Goal: Transaction & Acquisition: Purchase product/service

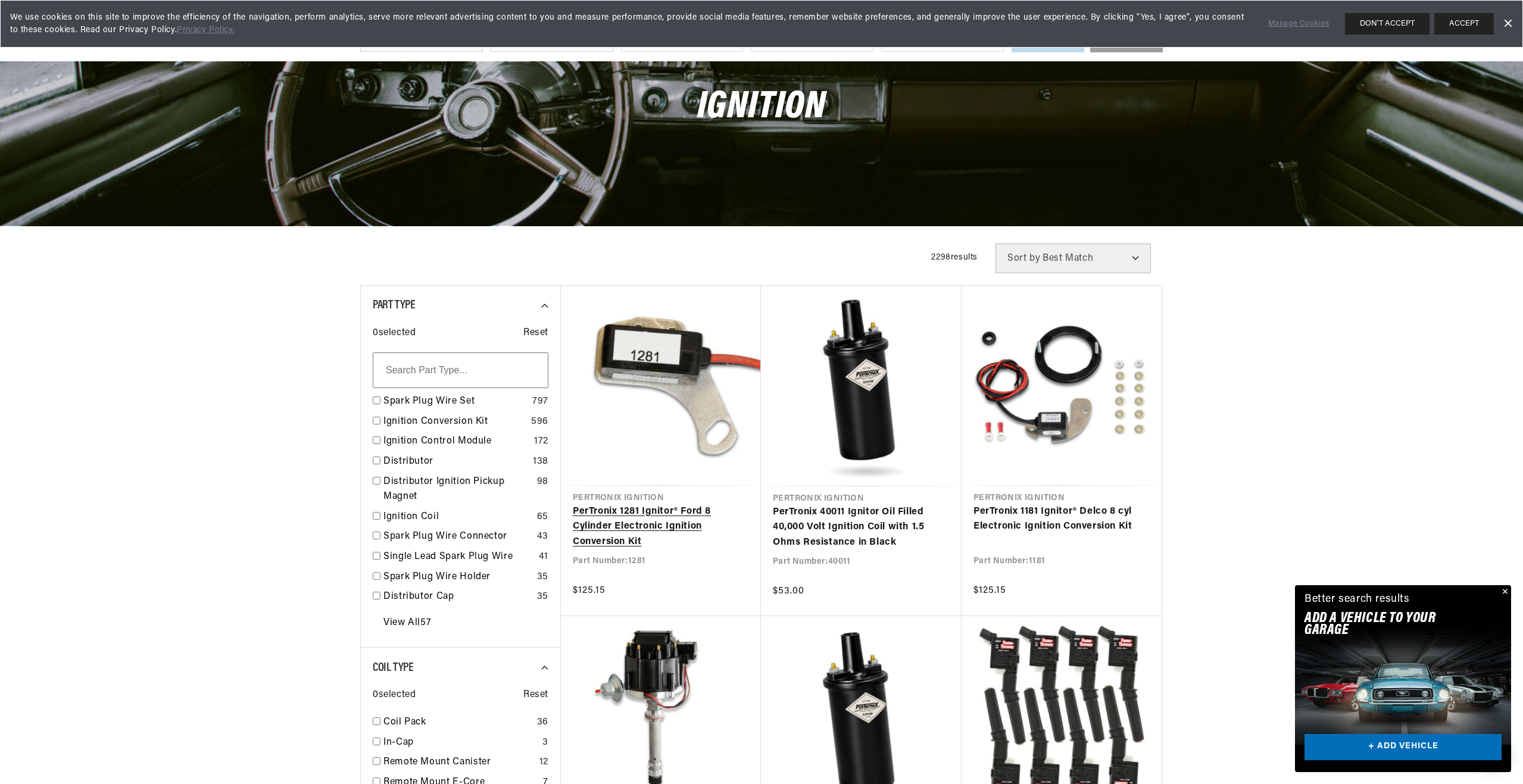
click at [677, 504] on link "PerTronix 1281 Ignitor® Ford 8 Cylinder Electronic Ignition Conversion Kit" at bounding box center [661, 526] width 176 height 46
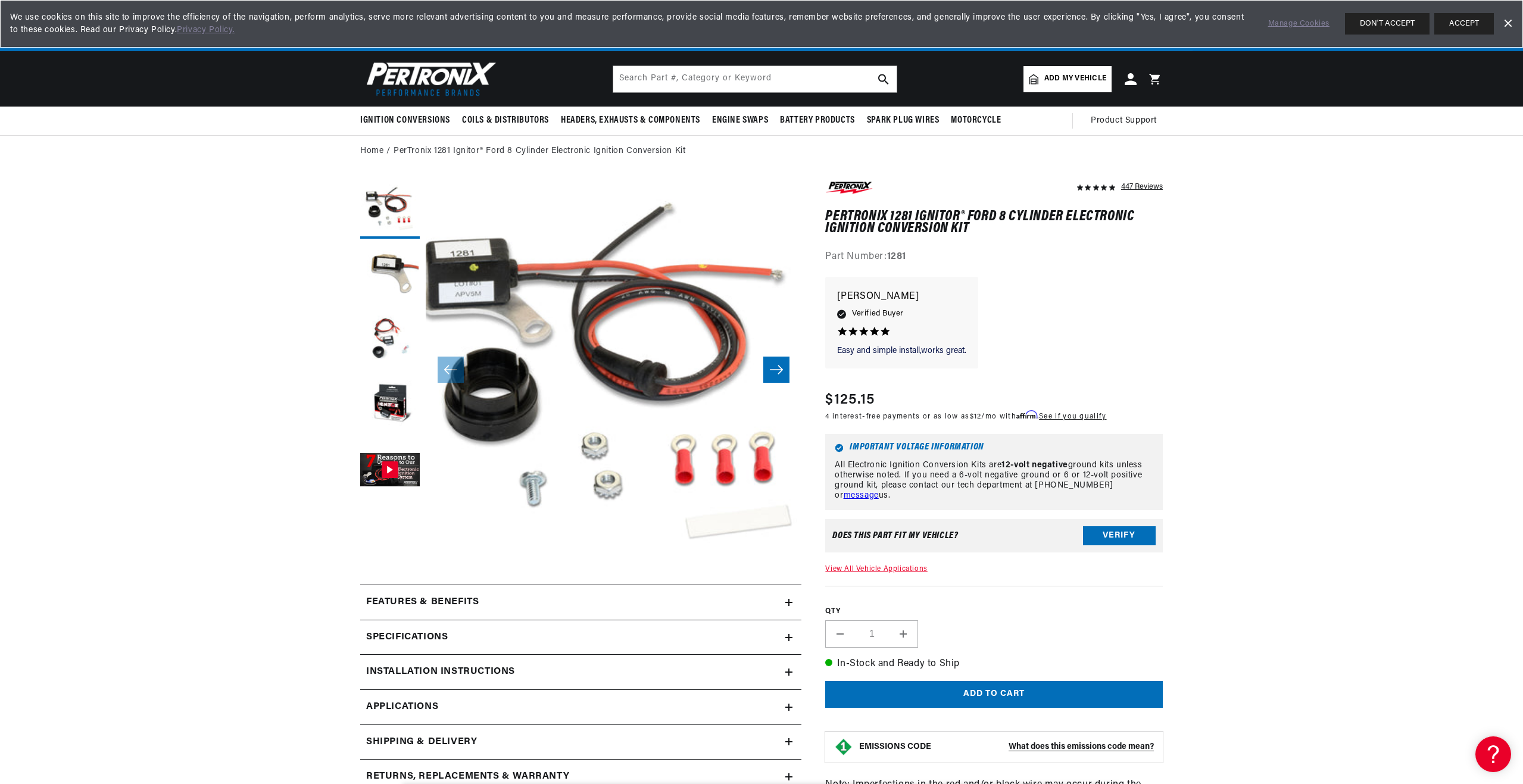
scroll to position [0, 361]
click at [772, 371] on icon "Slide right" at bounding box center [776, 369] width 14 height 12
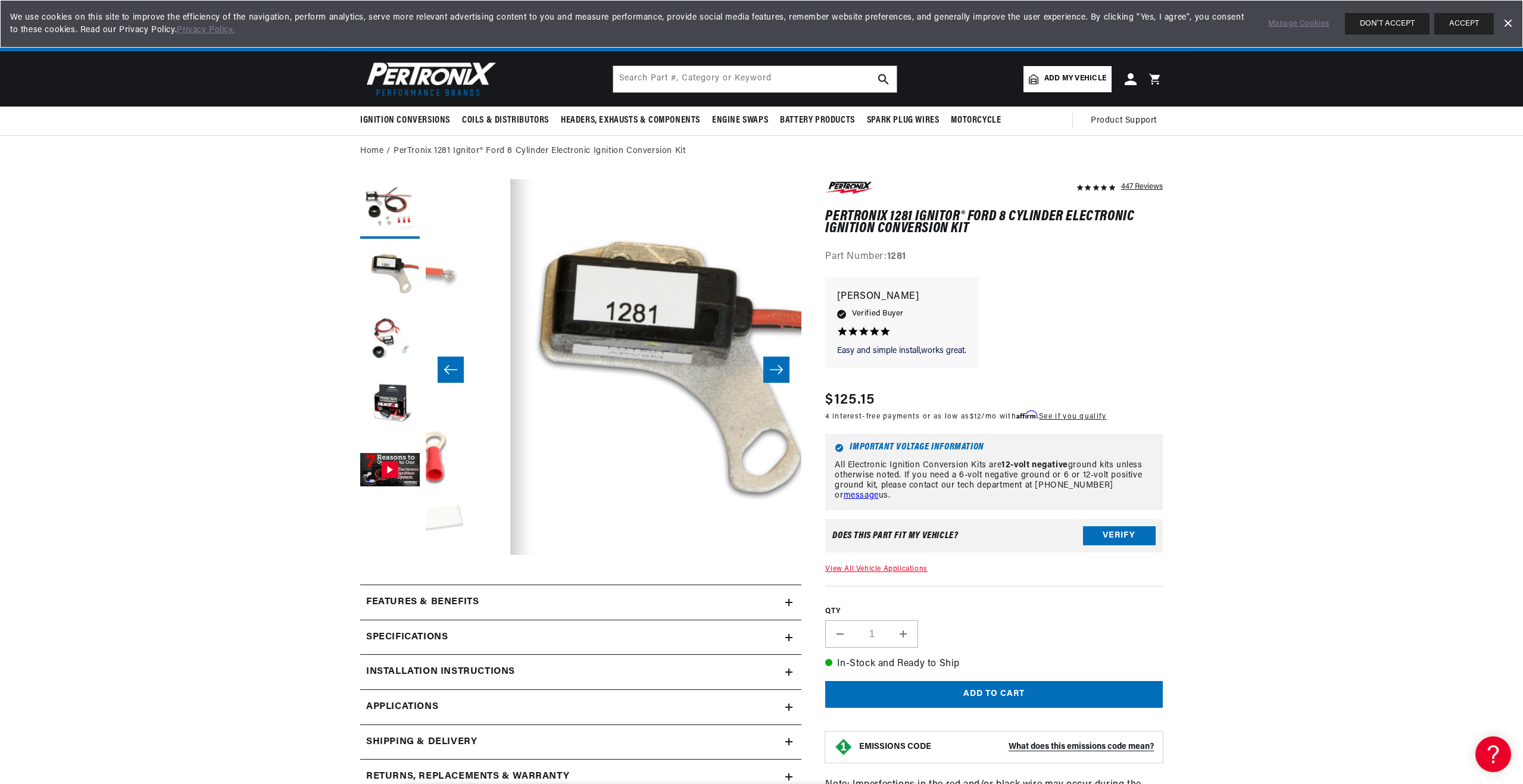
scroll to position [0, 376]
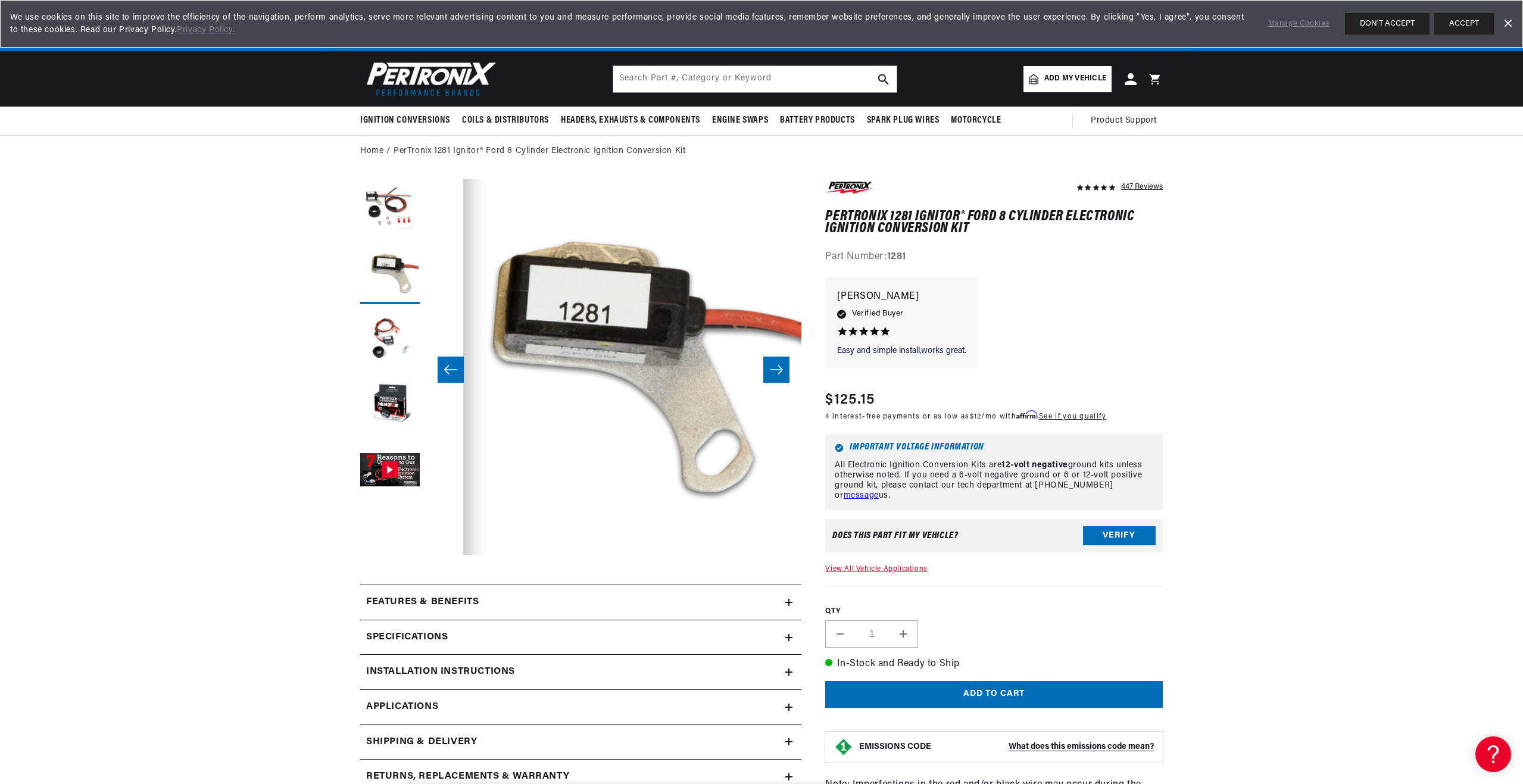
click at [772, 370] on icon "Slide right" at bounding box center [776, 370] width 13 height 9
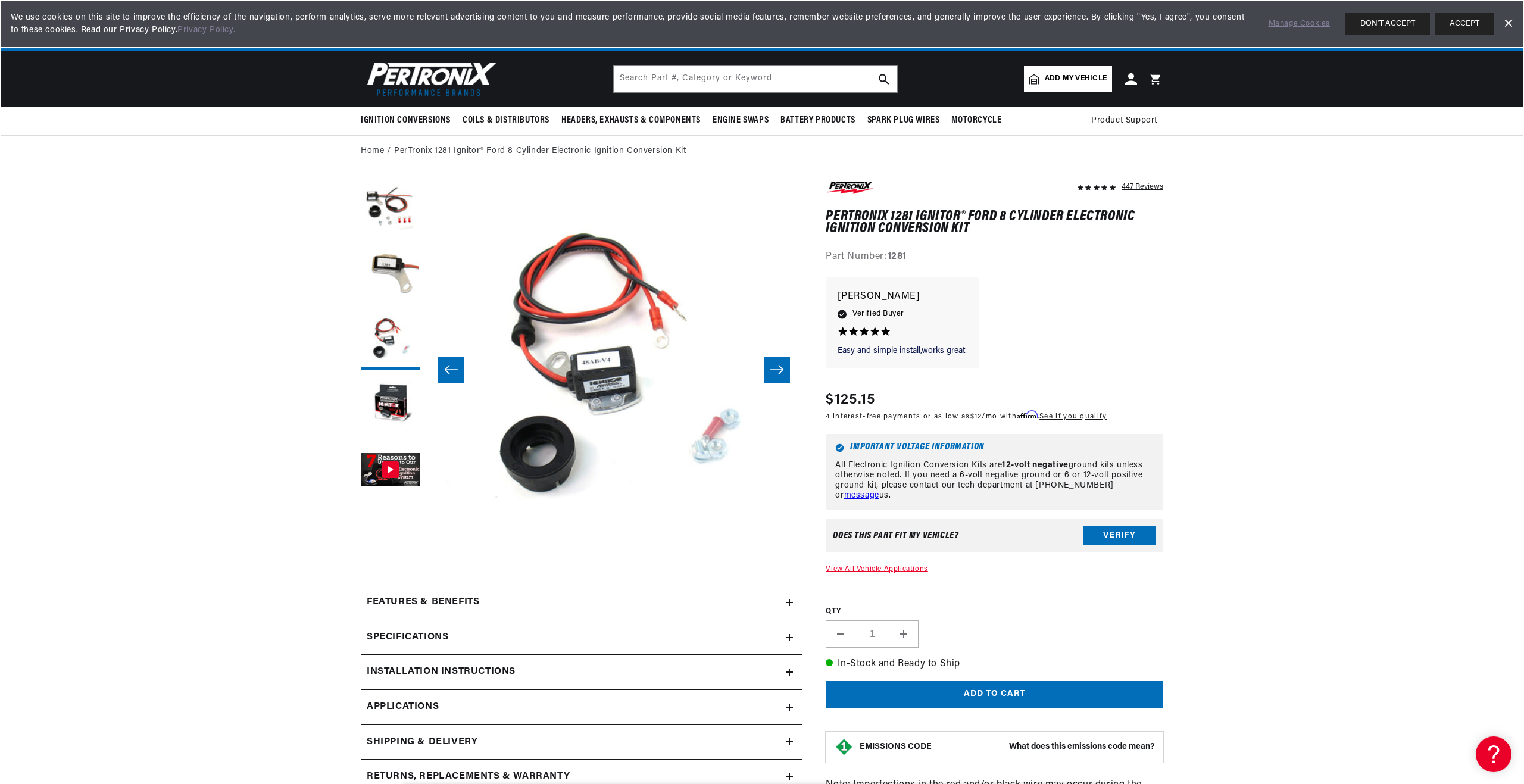
scroll to position [0, 0]
click at [426, 555] on button "Open media 3 in modal" at bounding box center [426, 555] width 0 height 0
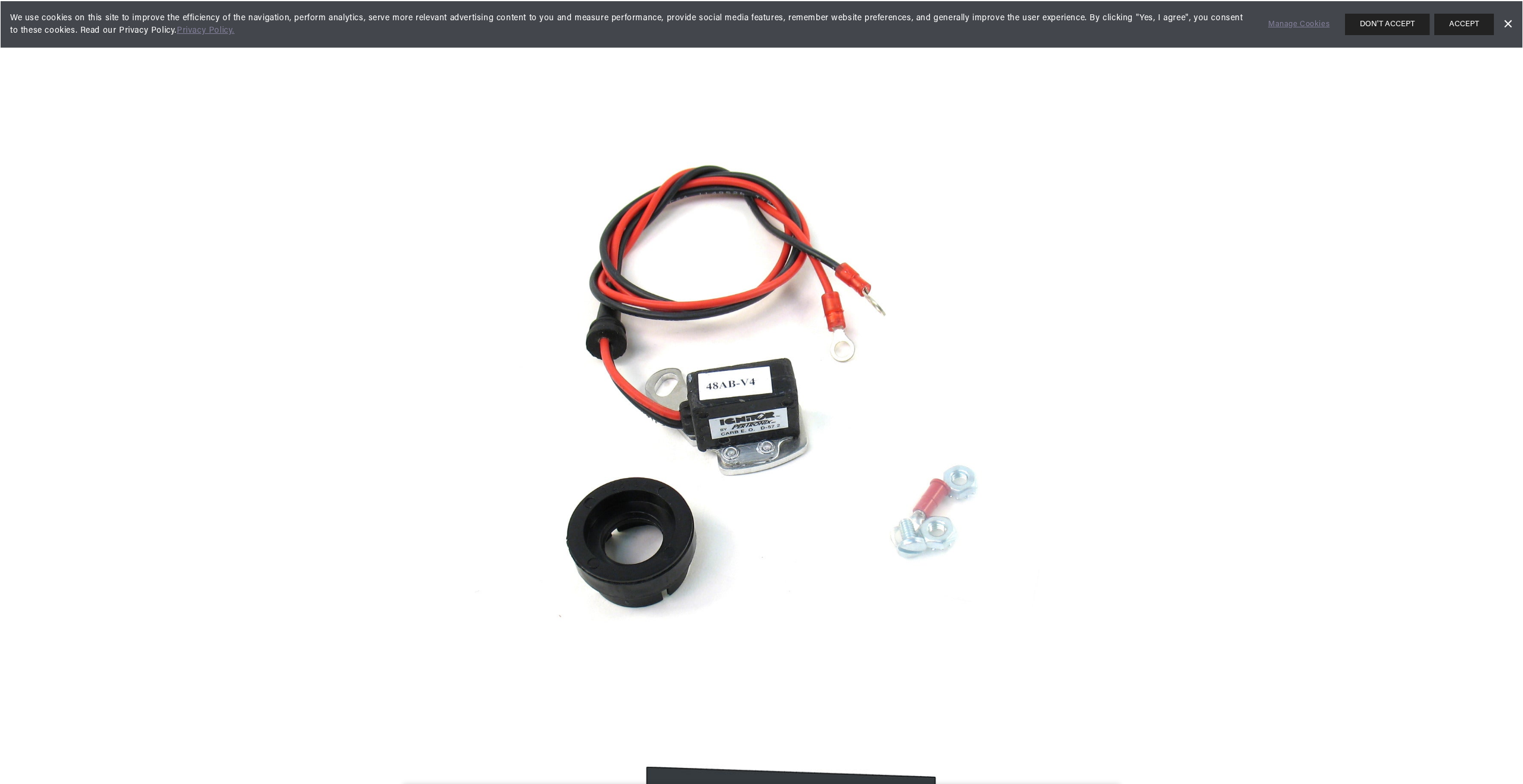
scroll to position [1245, 0]
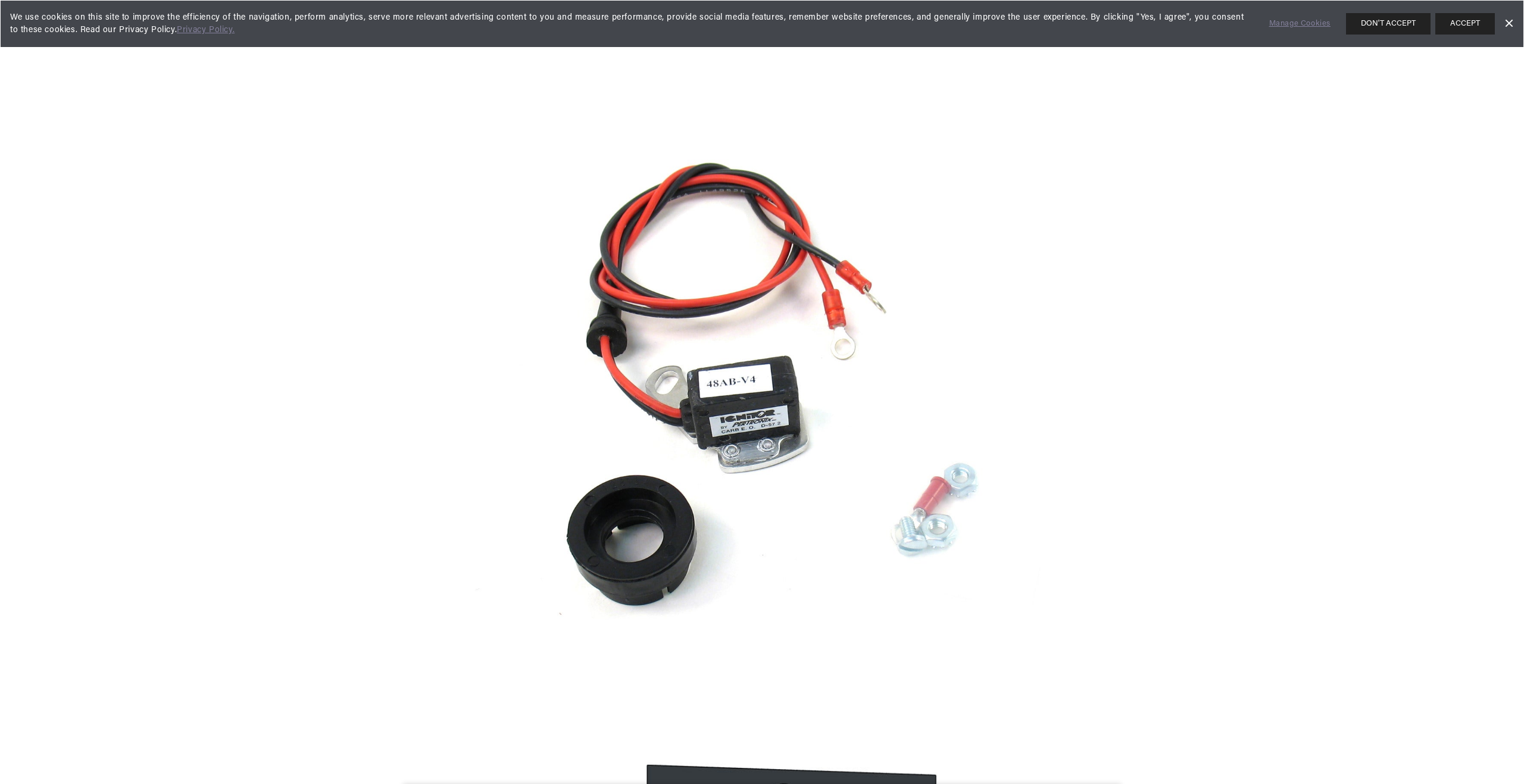
click at [591, 378] on img "Media gallery" at bounding box center [762, 391] width 643 height 643
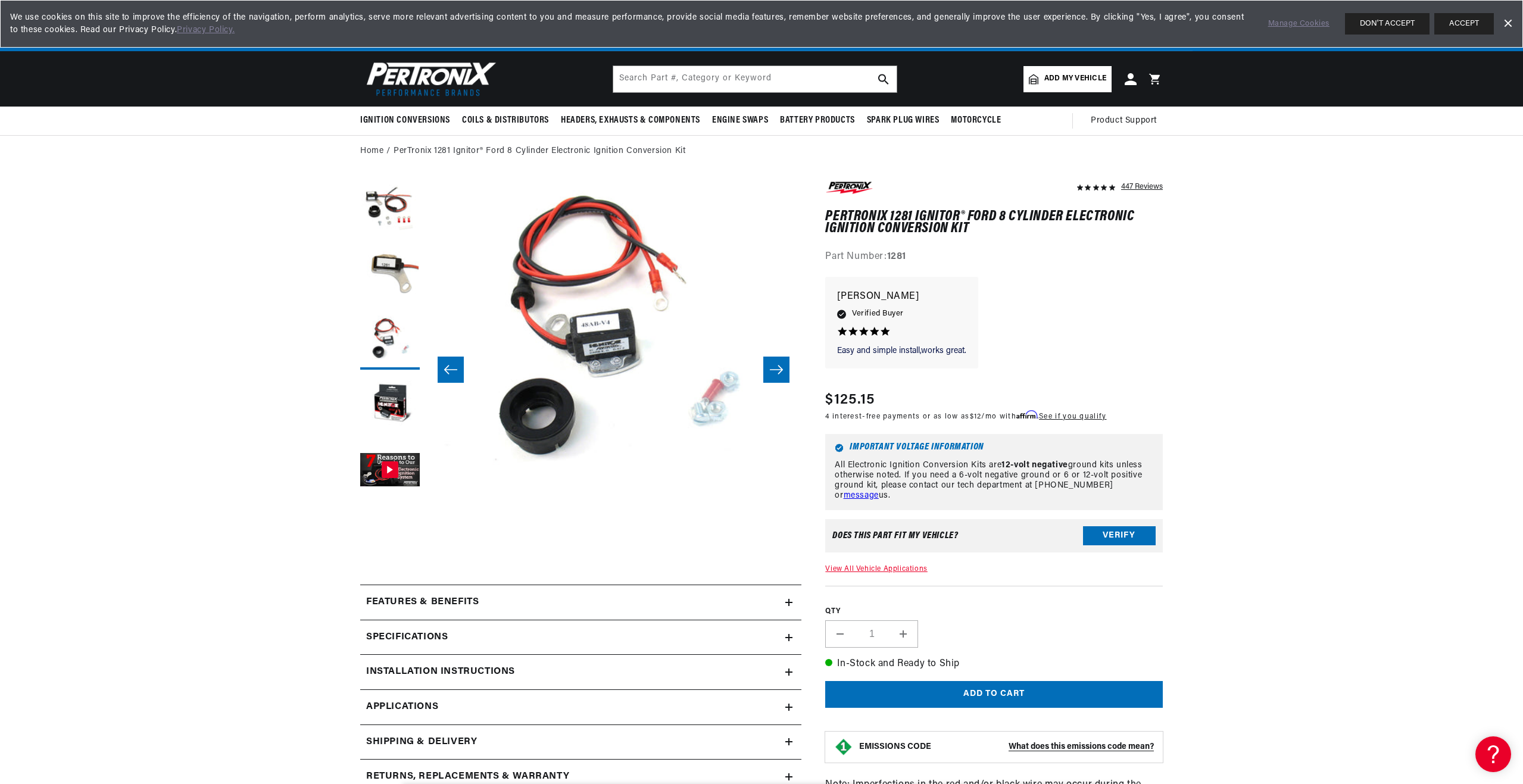
click at [781, 365] on icon "Slide right" at bounding box center [776, 369] width 14 height 12
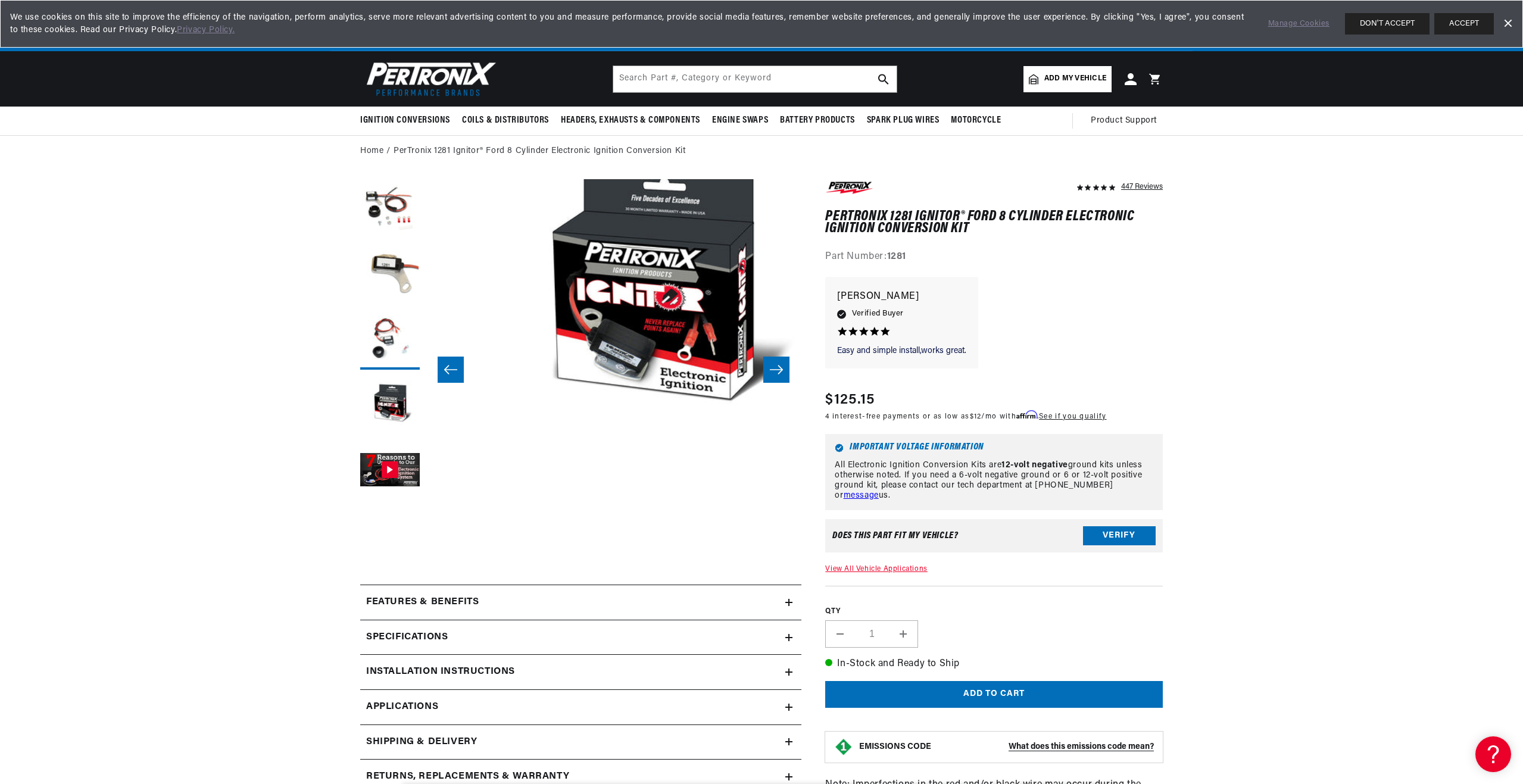
scroll to position [38, 1128]
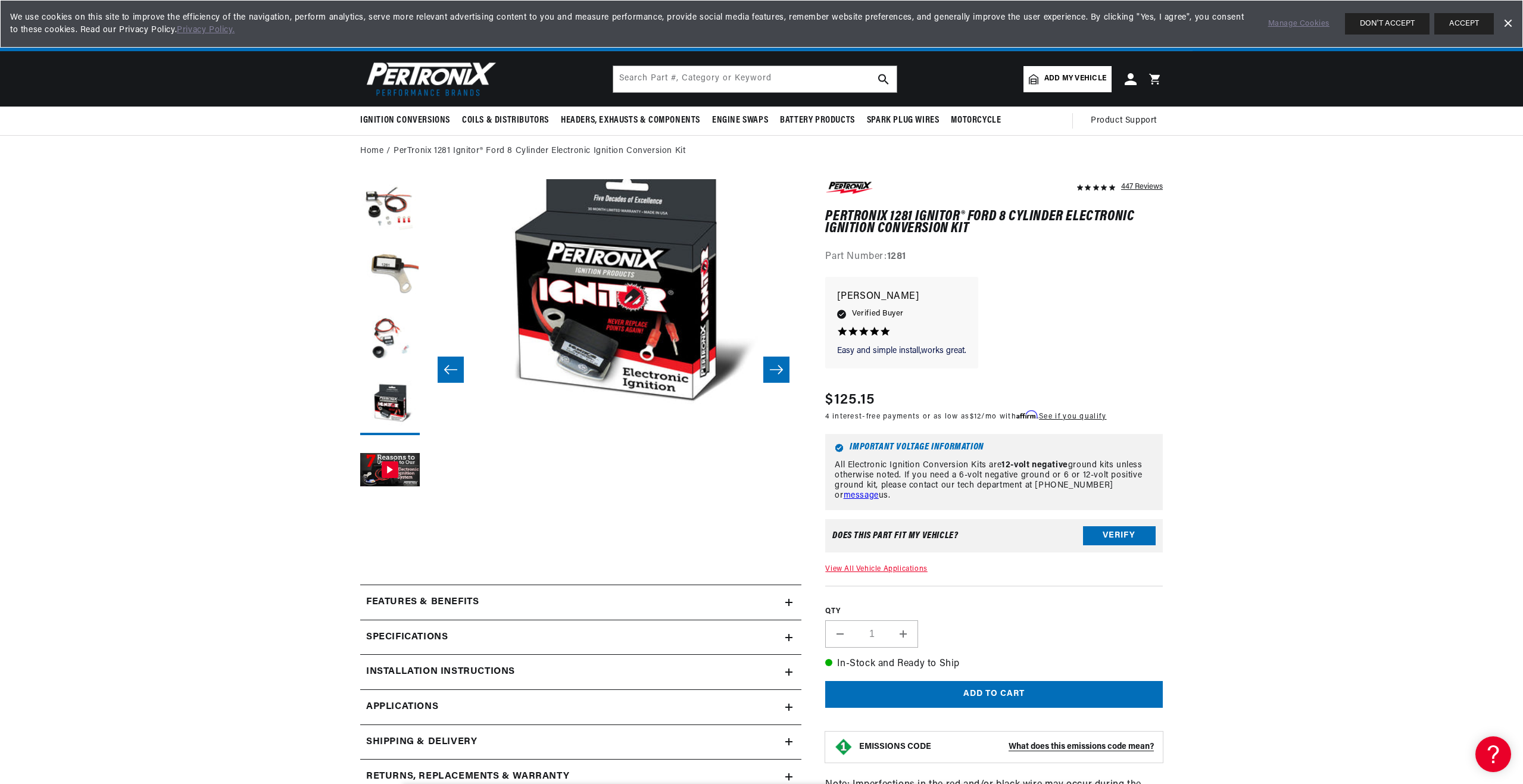
click at [782, 365] on icon "Slide right" at bounding box center [776, 369] width 14 height 12
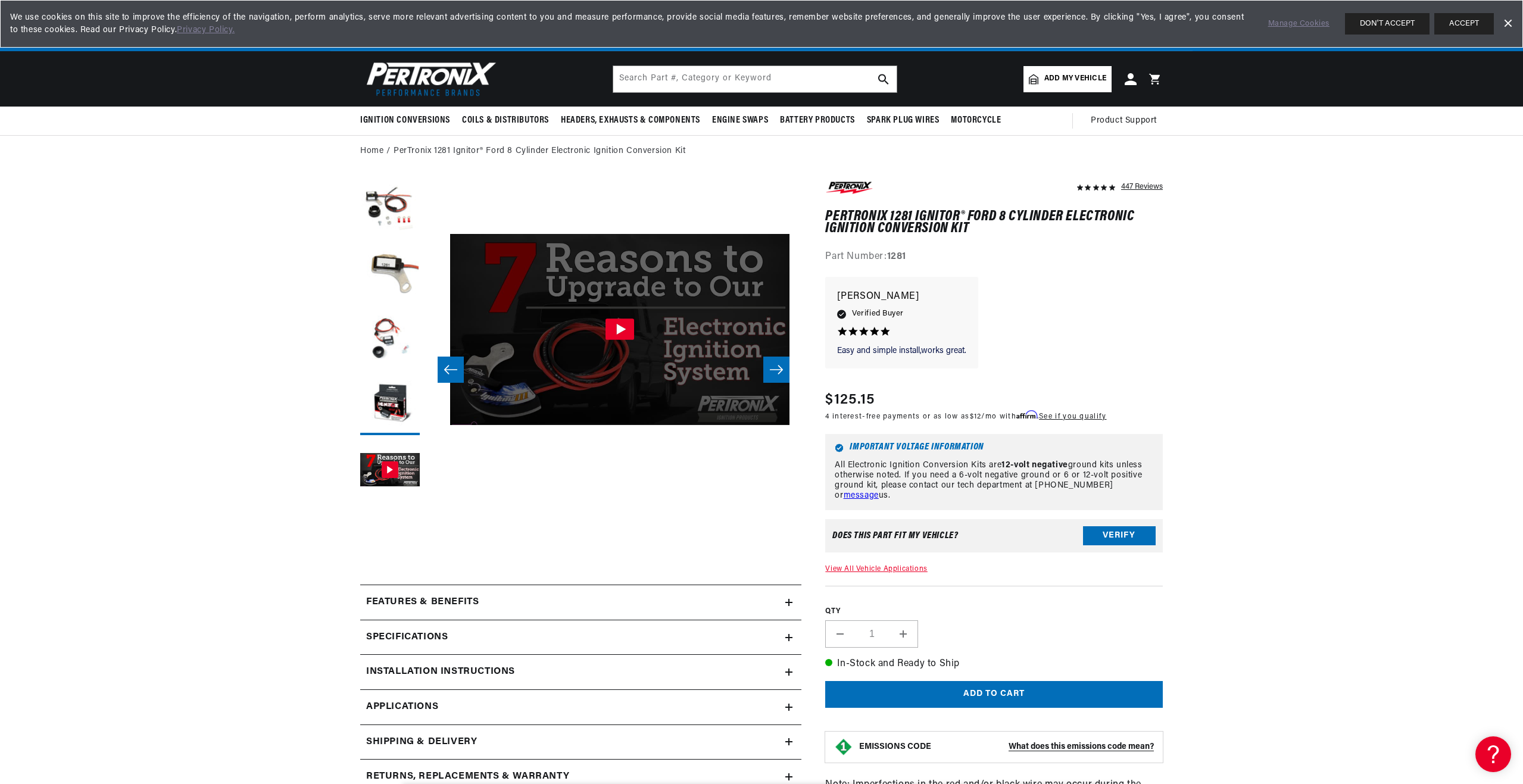
scroll to position [38, 1504]
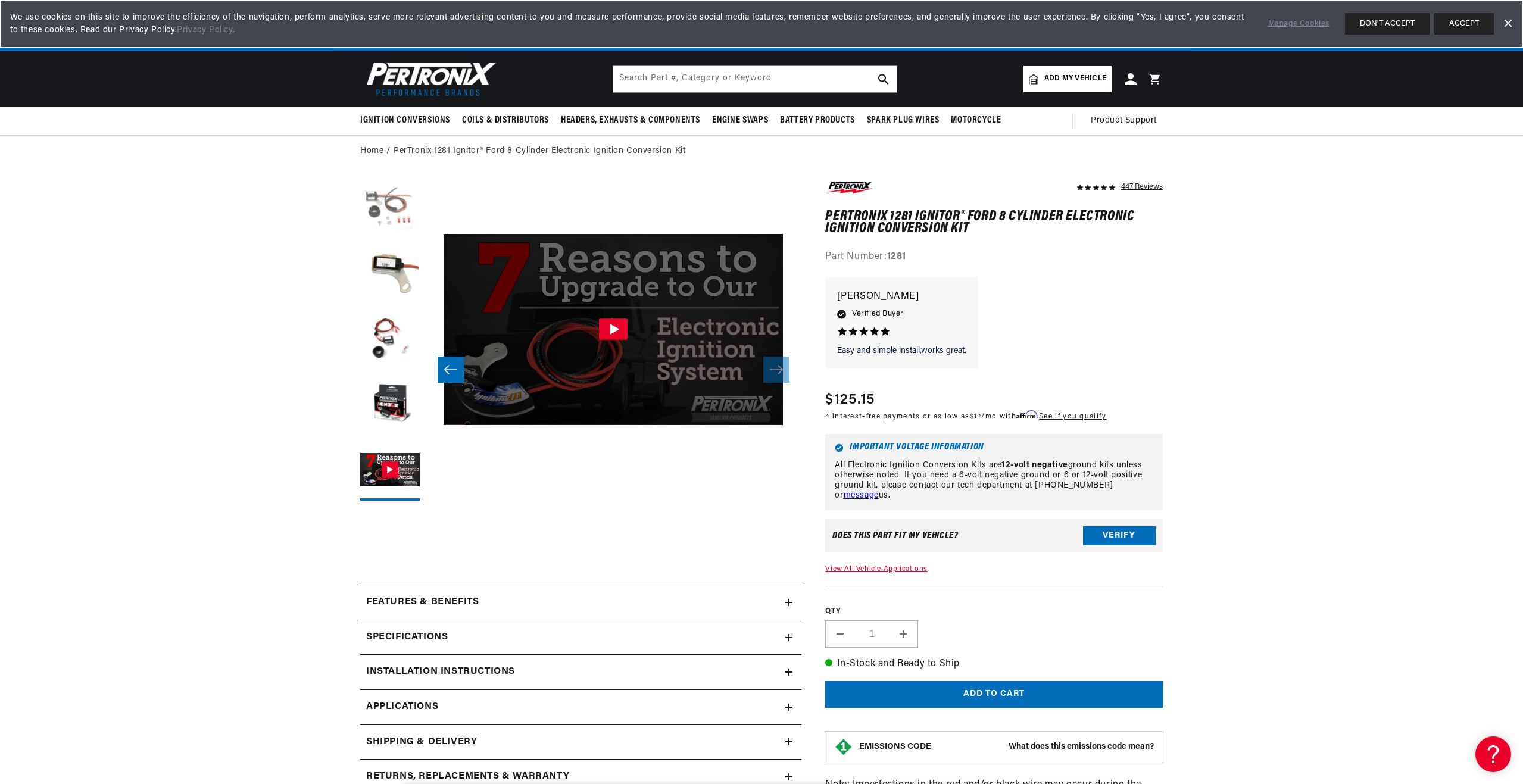
click at [393, 207] on button "Load image 1 in gallery view" at bounding box center [390, 209] width 59 height 59
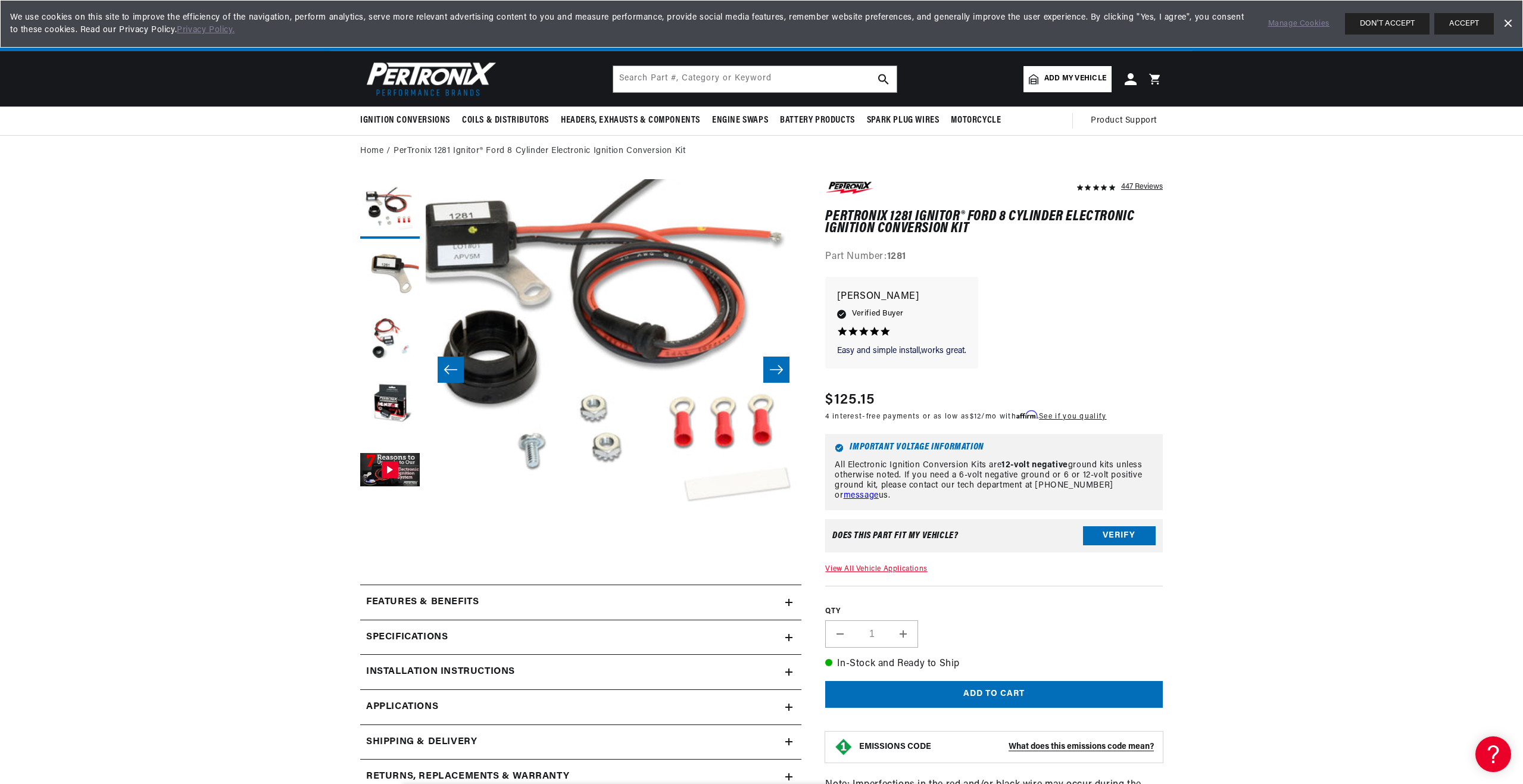
scroll to position [38, 0]
